Goal: Transaction & Acquisition: Purchase product/service

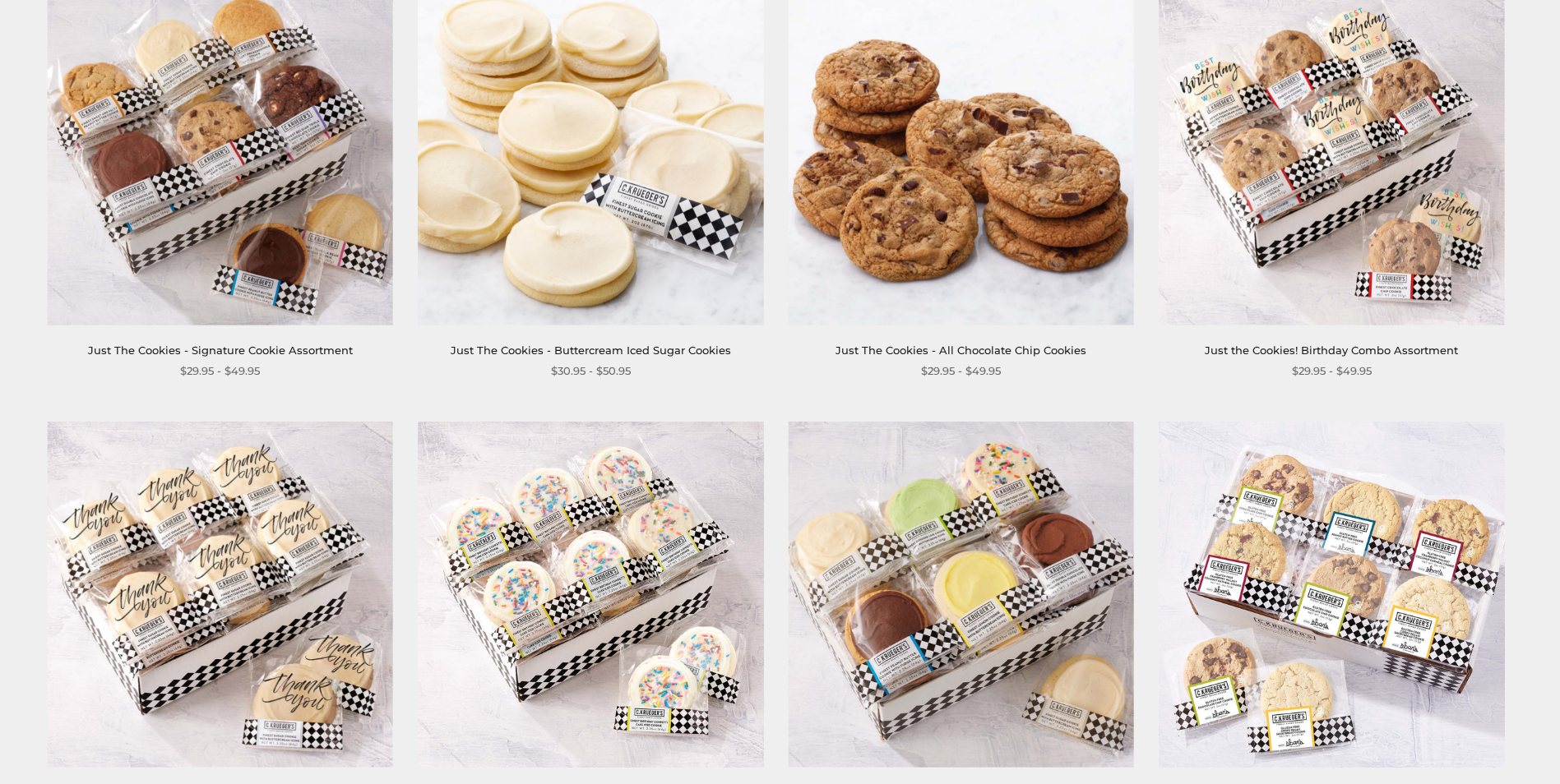
scroll to position [740, 0]
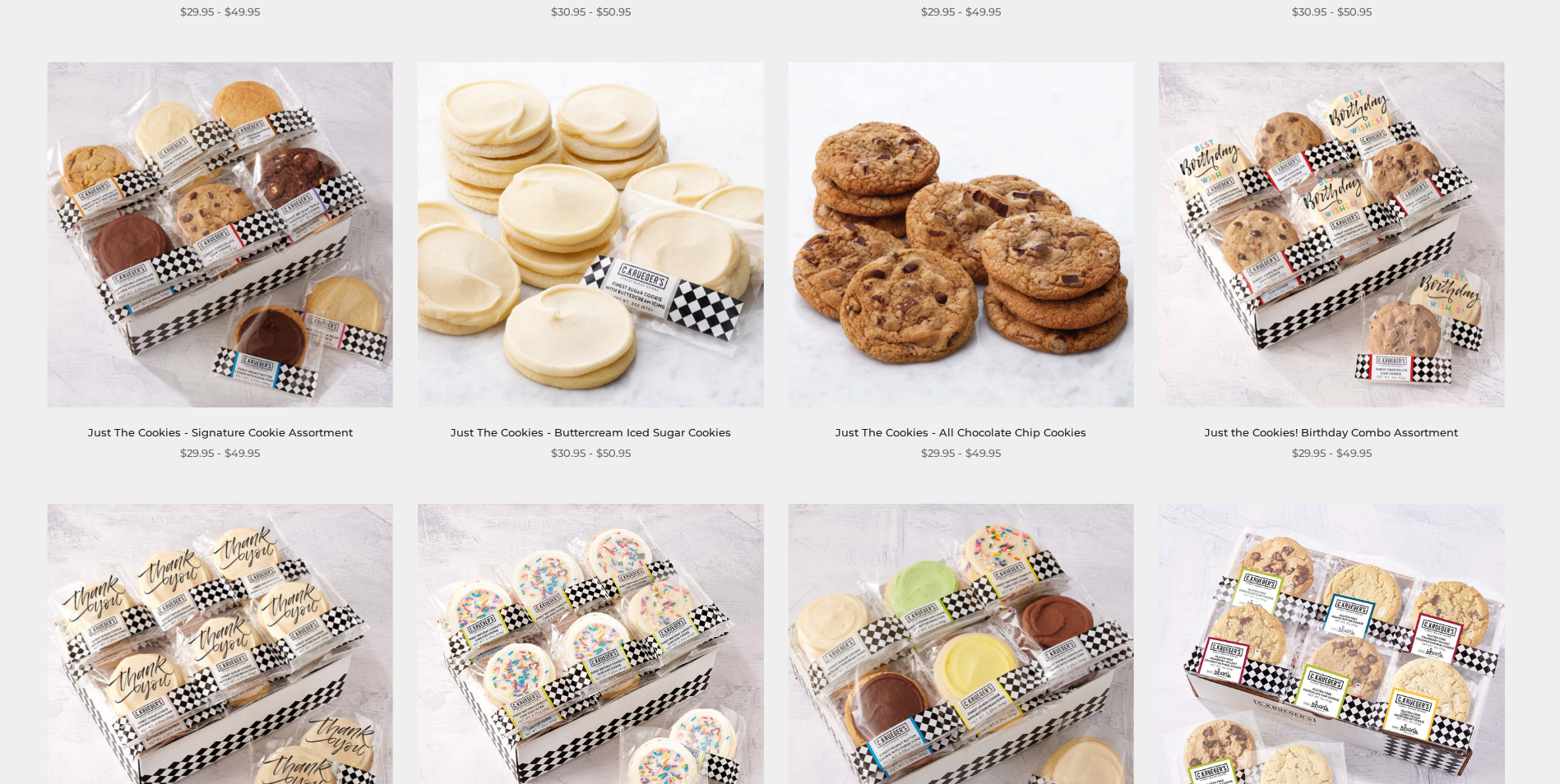
click at [300, 265] on img at bounding box center [220, 236] width 346 height 346
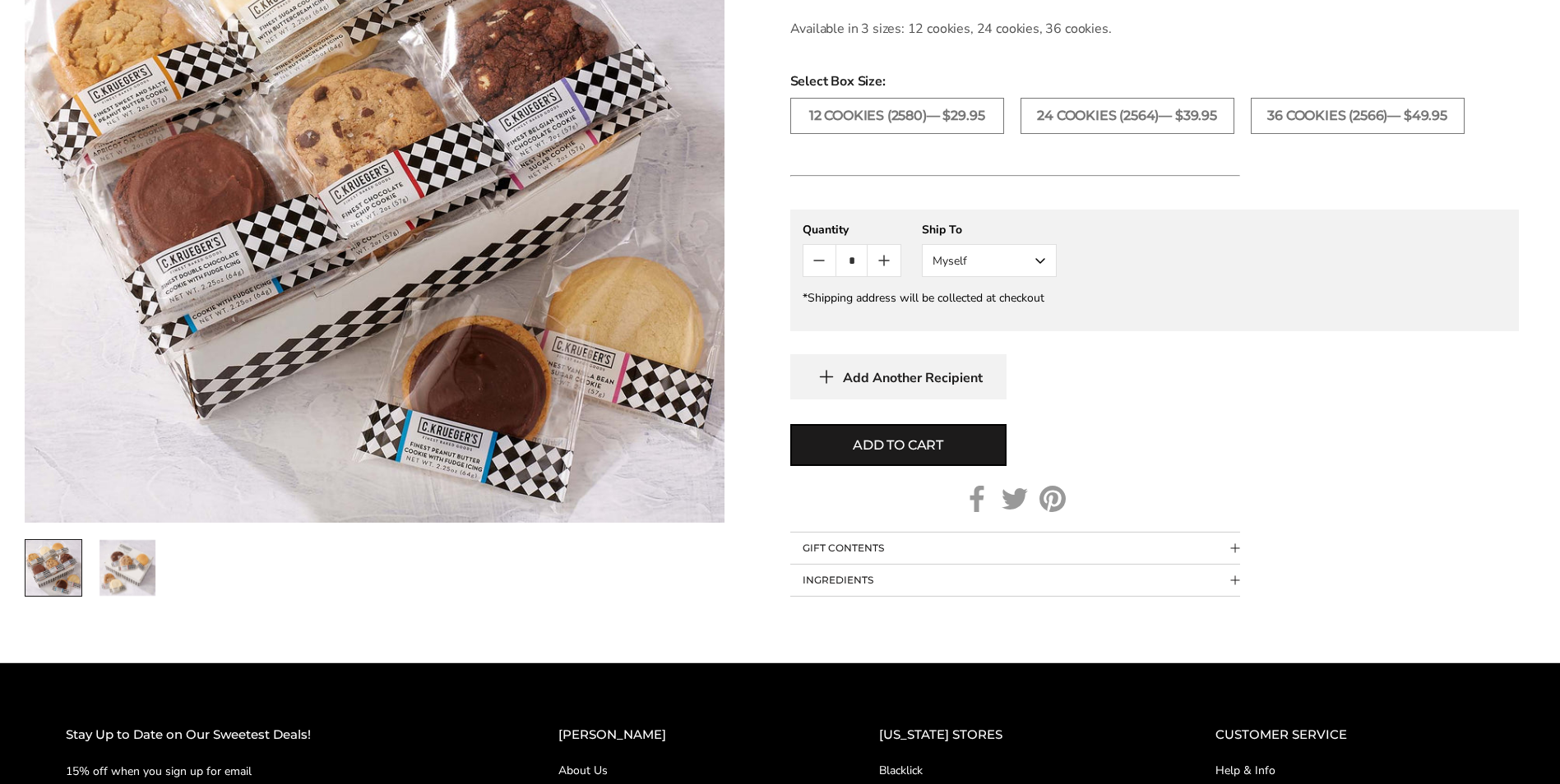
scroll to position [575, 0]
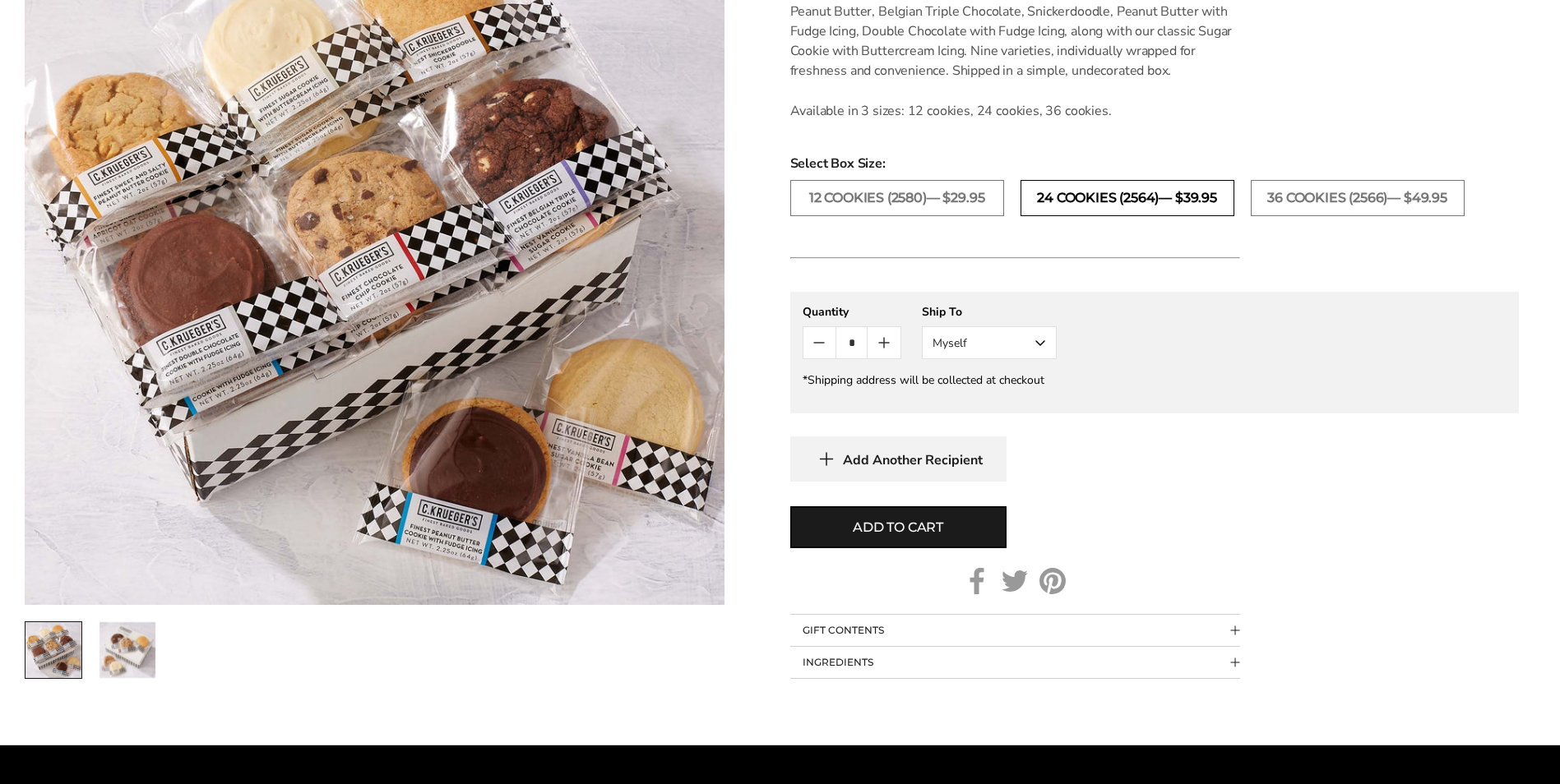
click at [1165, 194] on label "24 COOKIES (2564)— $39.95" at bounding box center [1127, 198] width 214 height 36
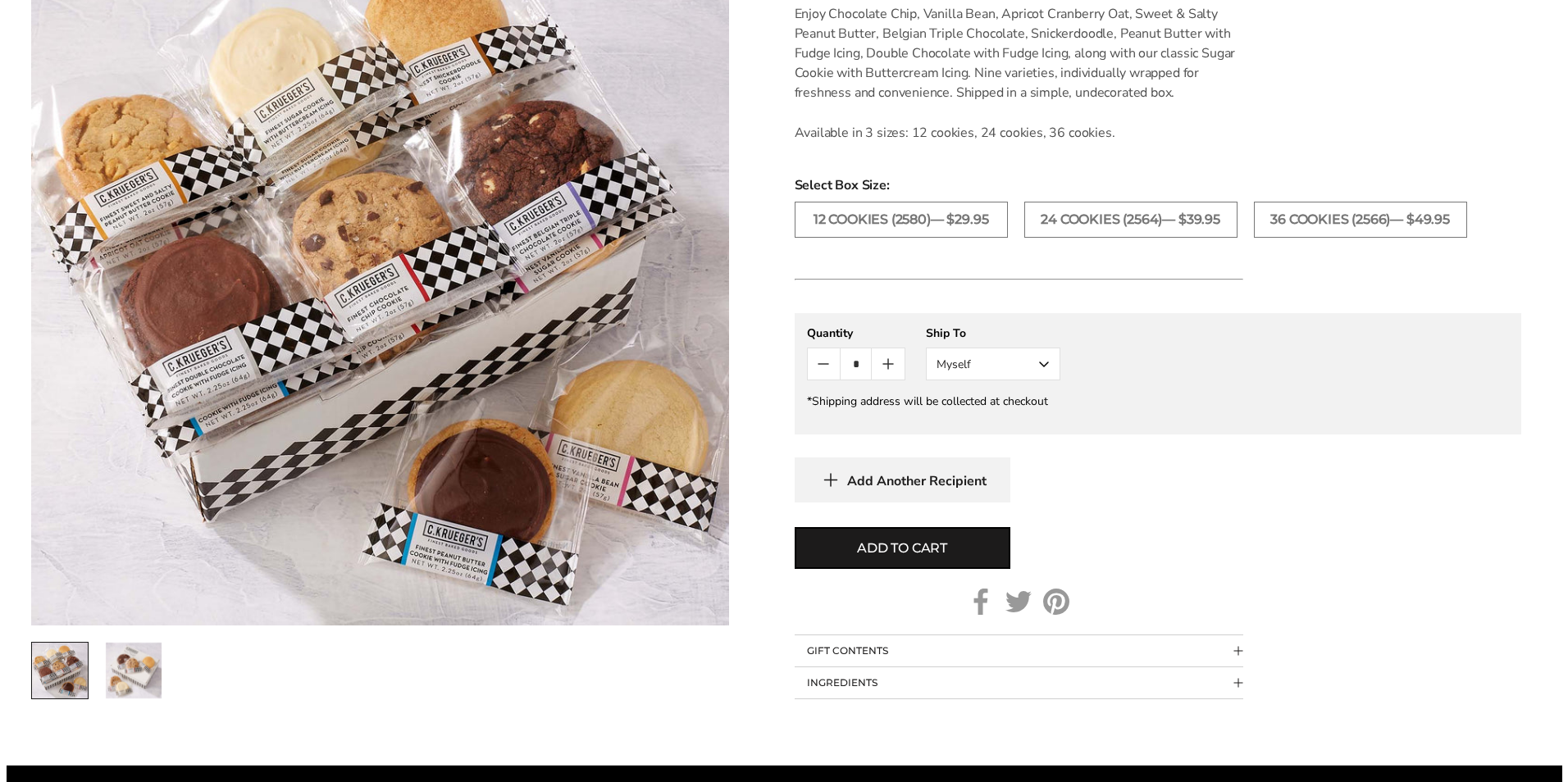
scroll to position [574, 0]
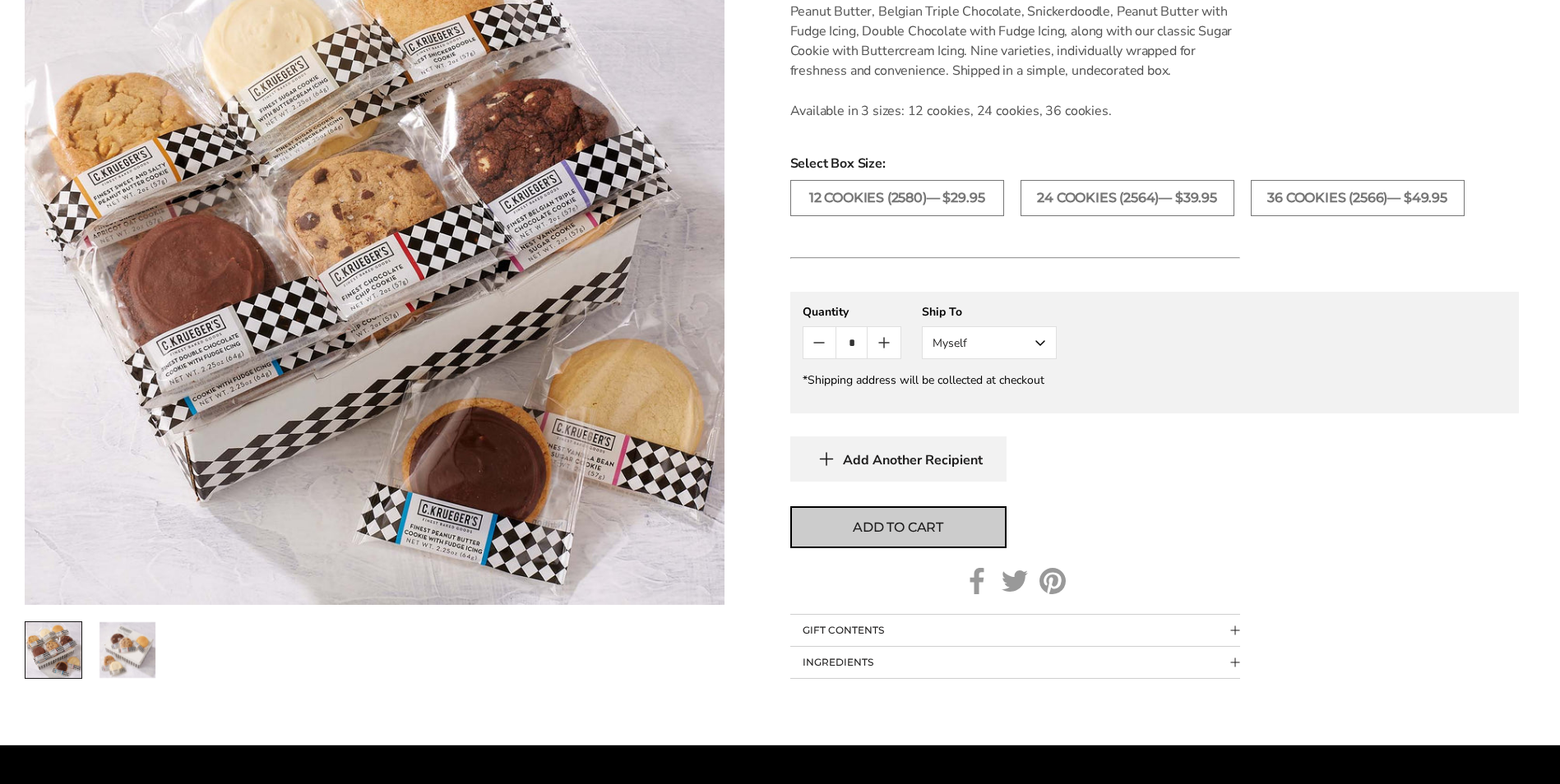
click at [950, 526] on button "Add to cart" at bounding box center [898, 527] width 216 height 42
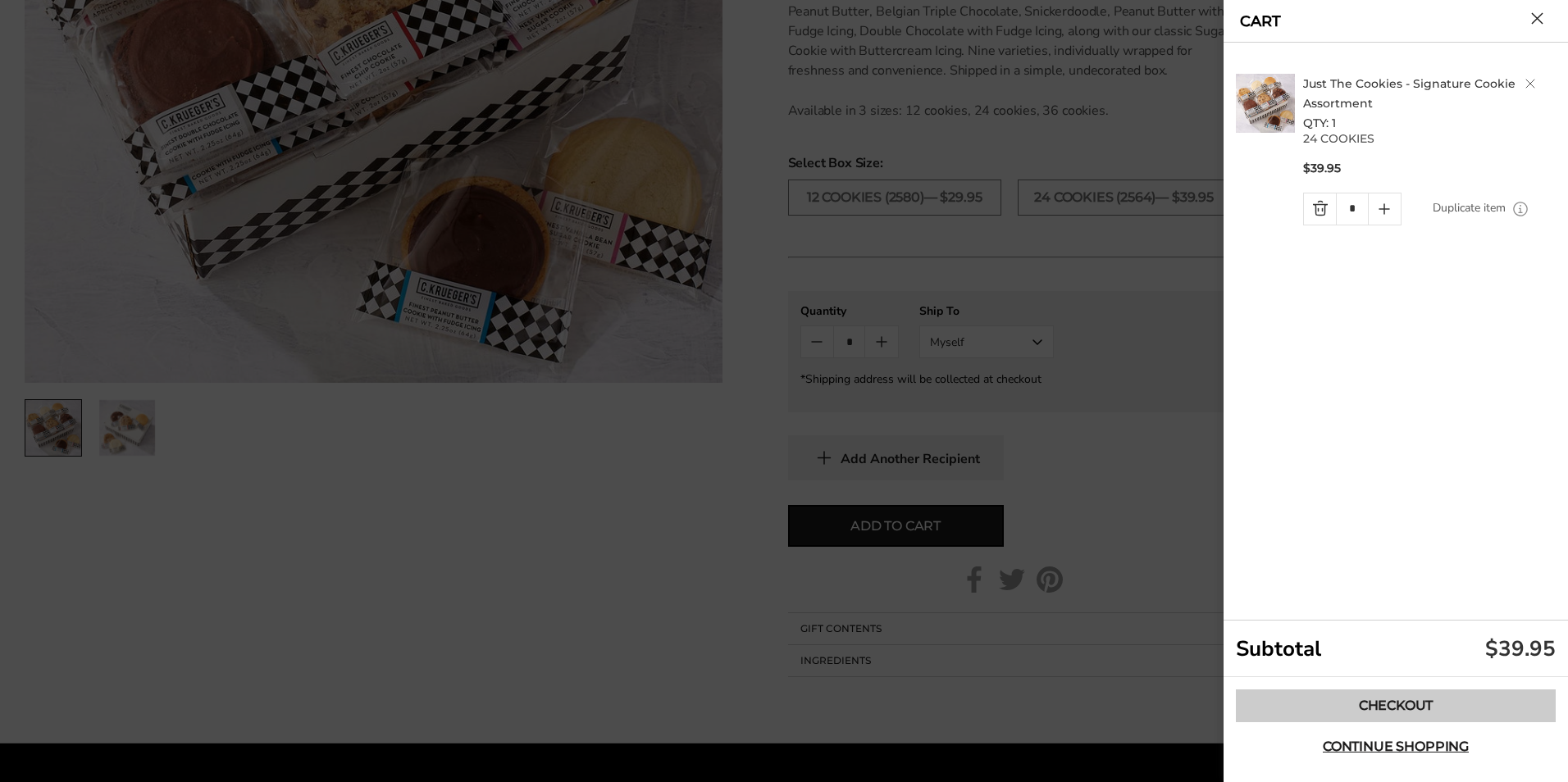
click at [1396, 701] on link "Checkout" at bounding box center [1396, 705] width 320 height 33
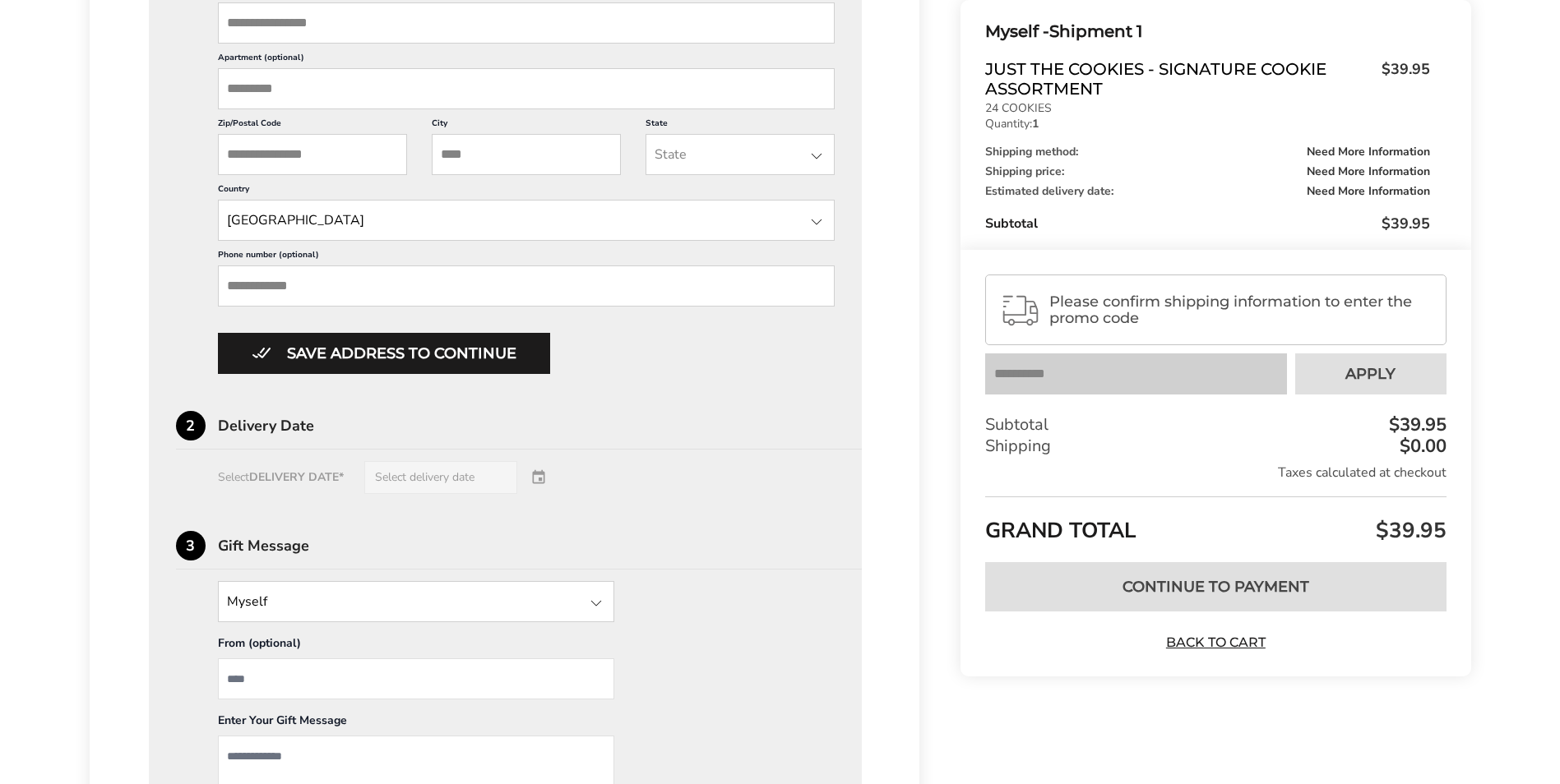
scroll to position [822, 0]
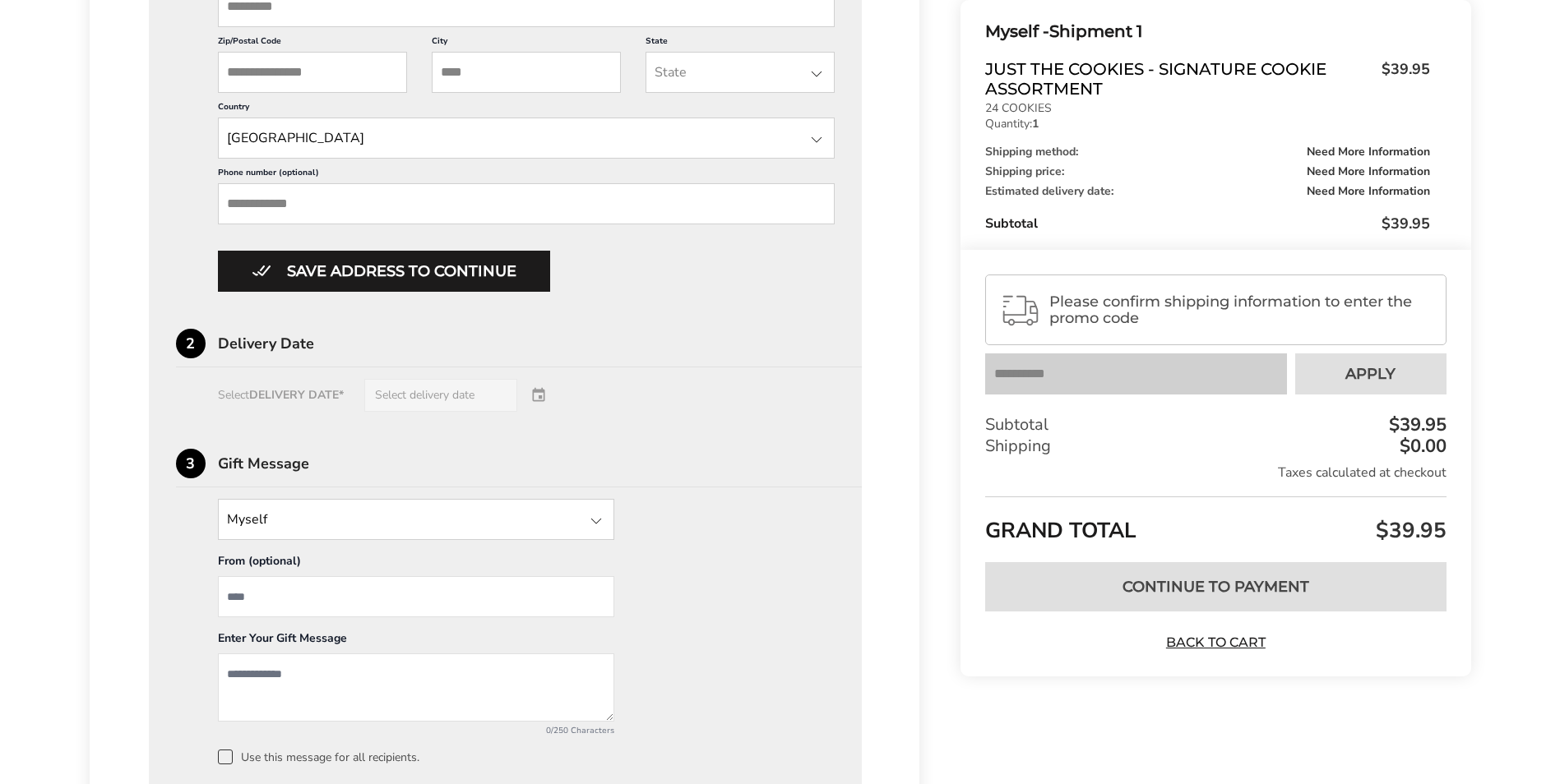
click at [488, 393] on div "Select DELIVERY DATE* Select delivery date" at bounding box center [506, 395] width 659 height 33
click at [544, 397] on div "Select DELIVERY DATE* Select delivery date" at bounding box center [506, 395] width 659 height 33
click at [468, 404] on div "Select DELIVERY DATE* Select delivery date" at bounding box center [506, 395] width 659 height 33
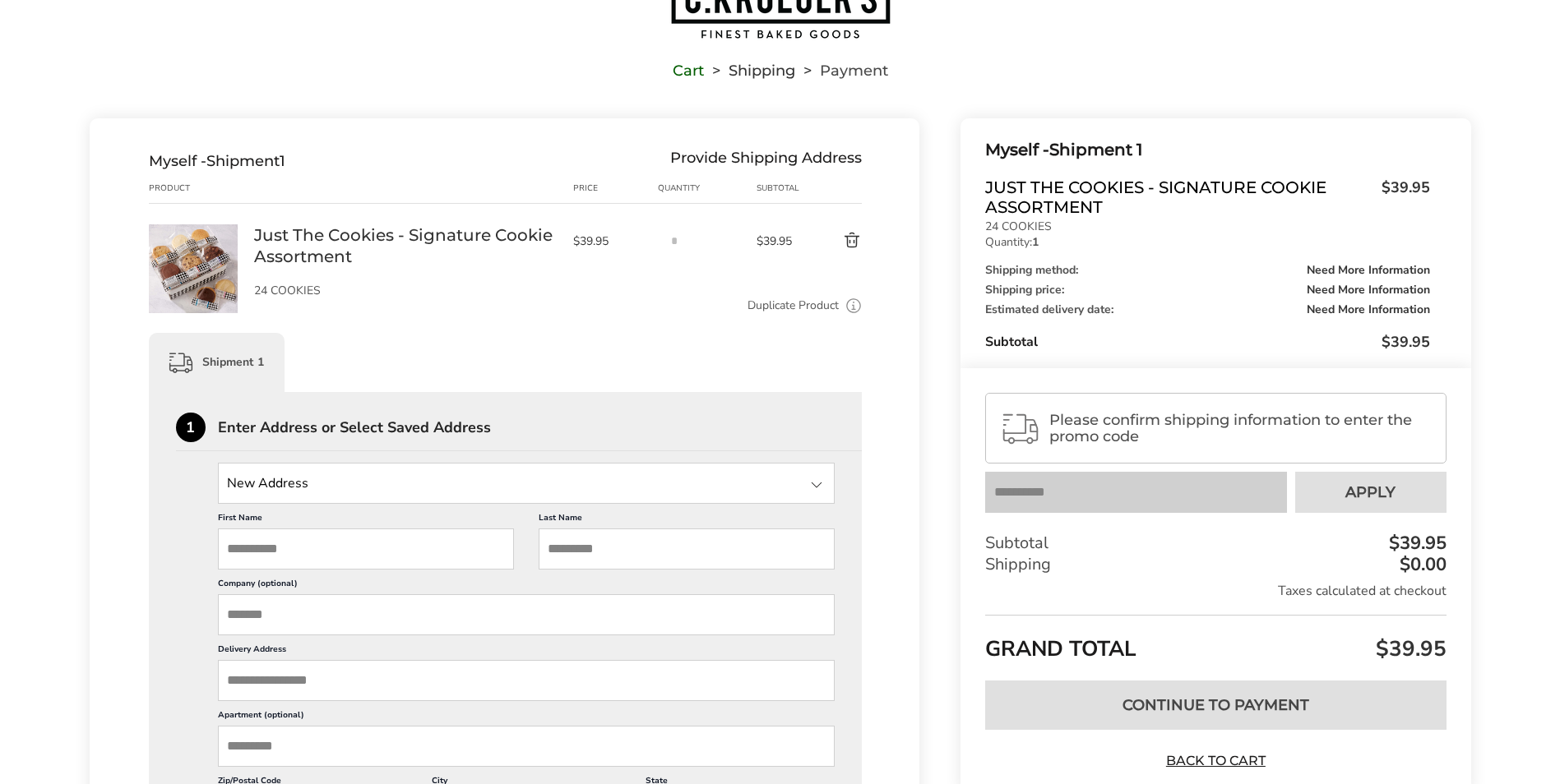
scroll to position [0, 0]
